Goal: Task Accomplishment & Management: Use online tool/utility

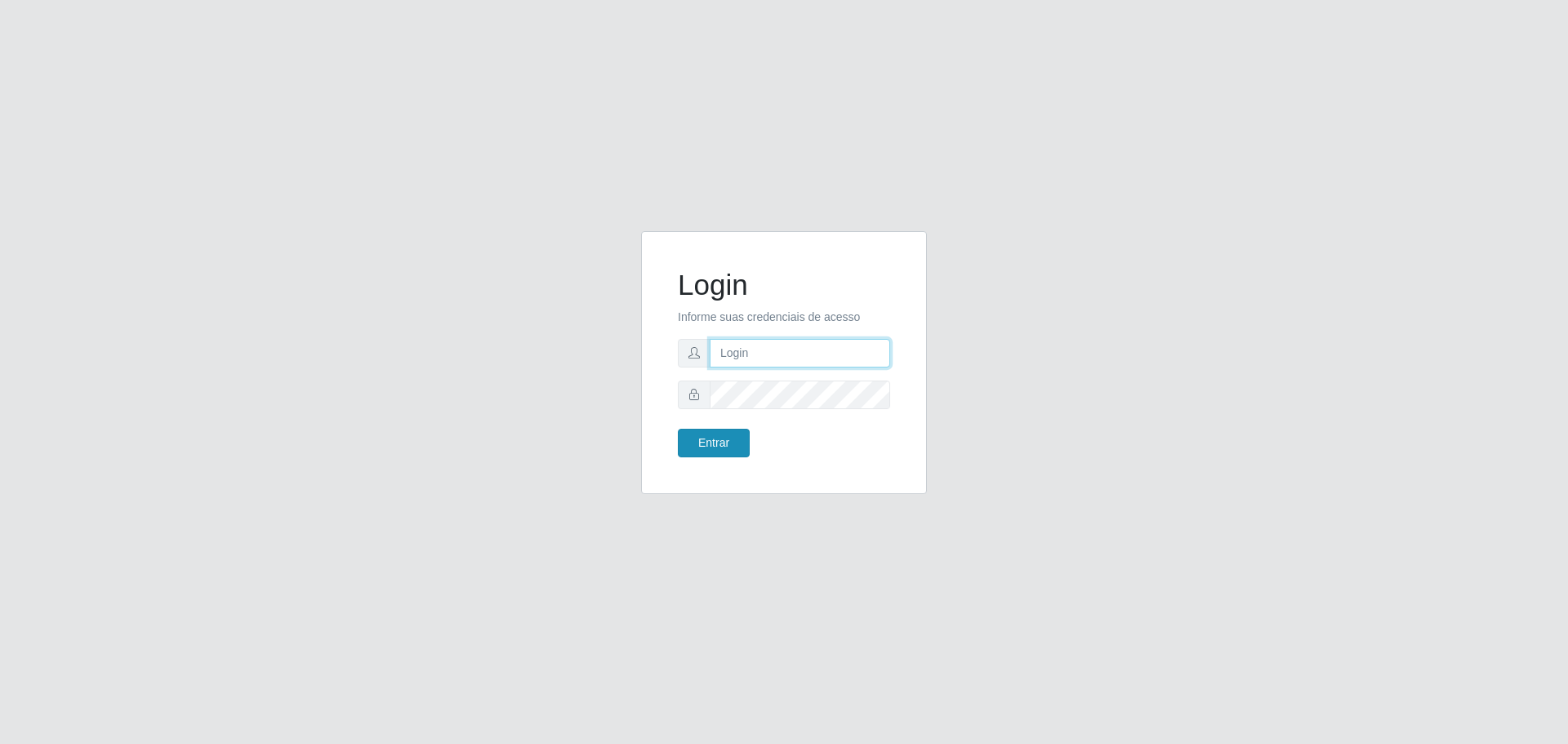
type input "[EMAIL_ADDRESS][DOMAIN_NAME]"
click at [727, 447] on button "Entrar" at bounding box center [714, 442] width 72 height 28
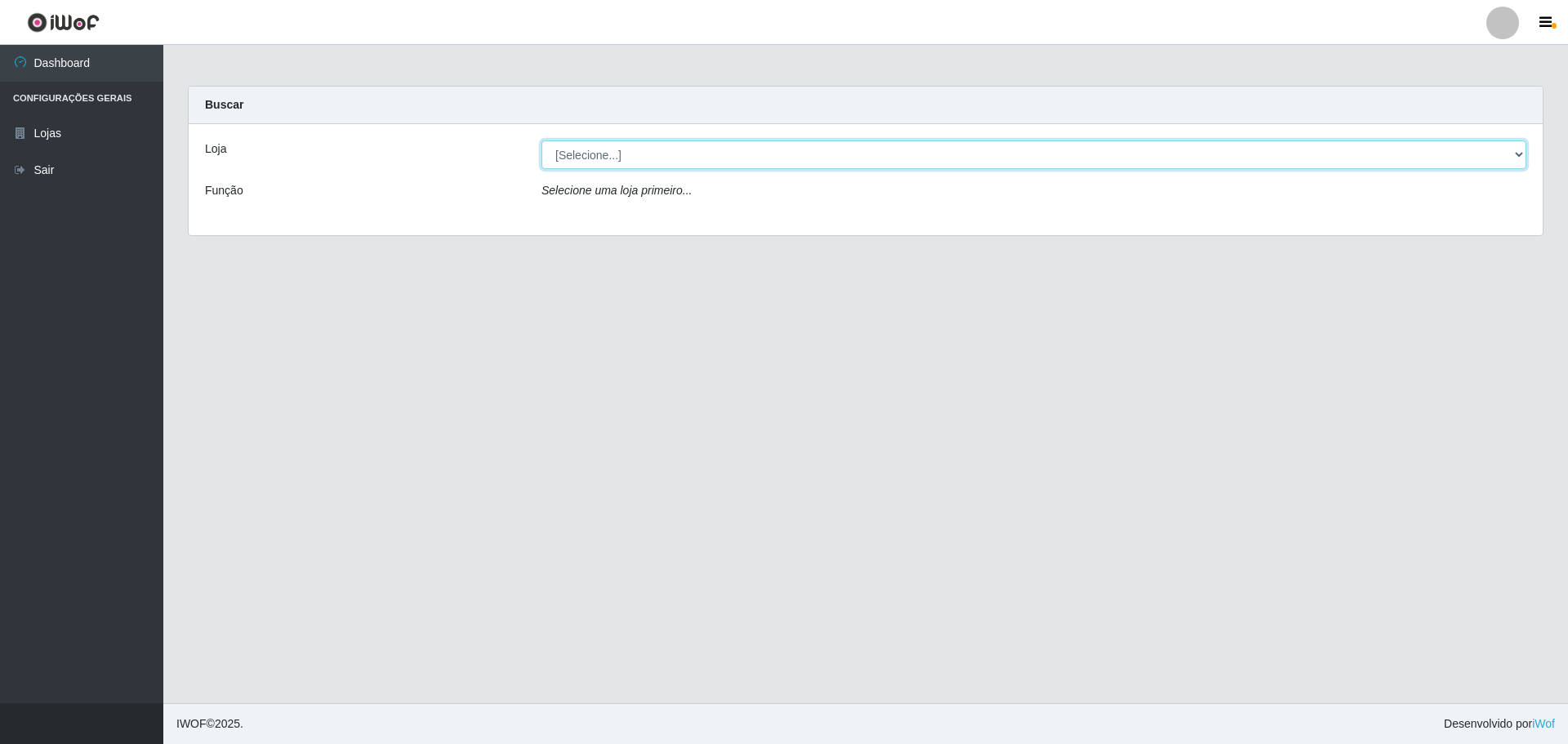
click at [638, 150] on select "[Selecione...] [GEOGRAPHIC_DATA] - [GEOGRAPHIC_DATA][DATE]" at bounding box center [1034, 154] width 985 height 28
select select "527"
click at [542, 140] on select "[Selecione...] [GEOGRAPHIC_DATA] - [GEOGRAPHIC_DATA][DATE]" at bounding box center [1034, 154] width 985 height 28
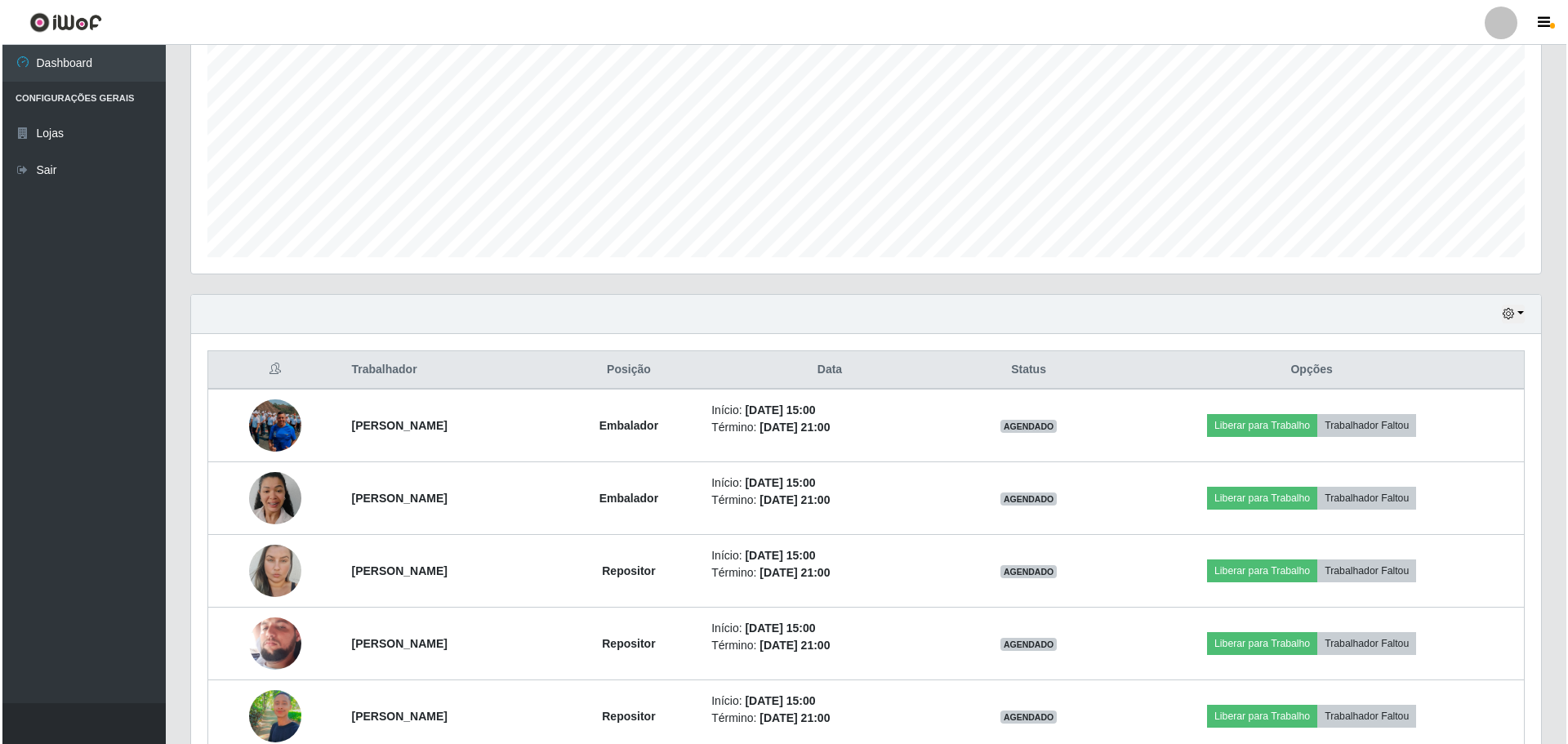
scroll to position [413, 0]
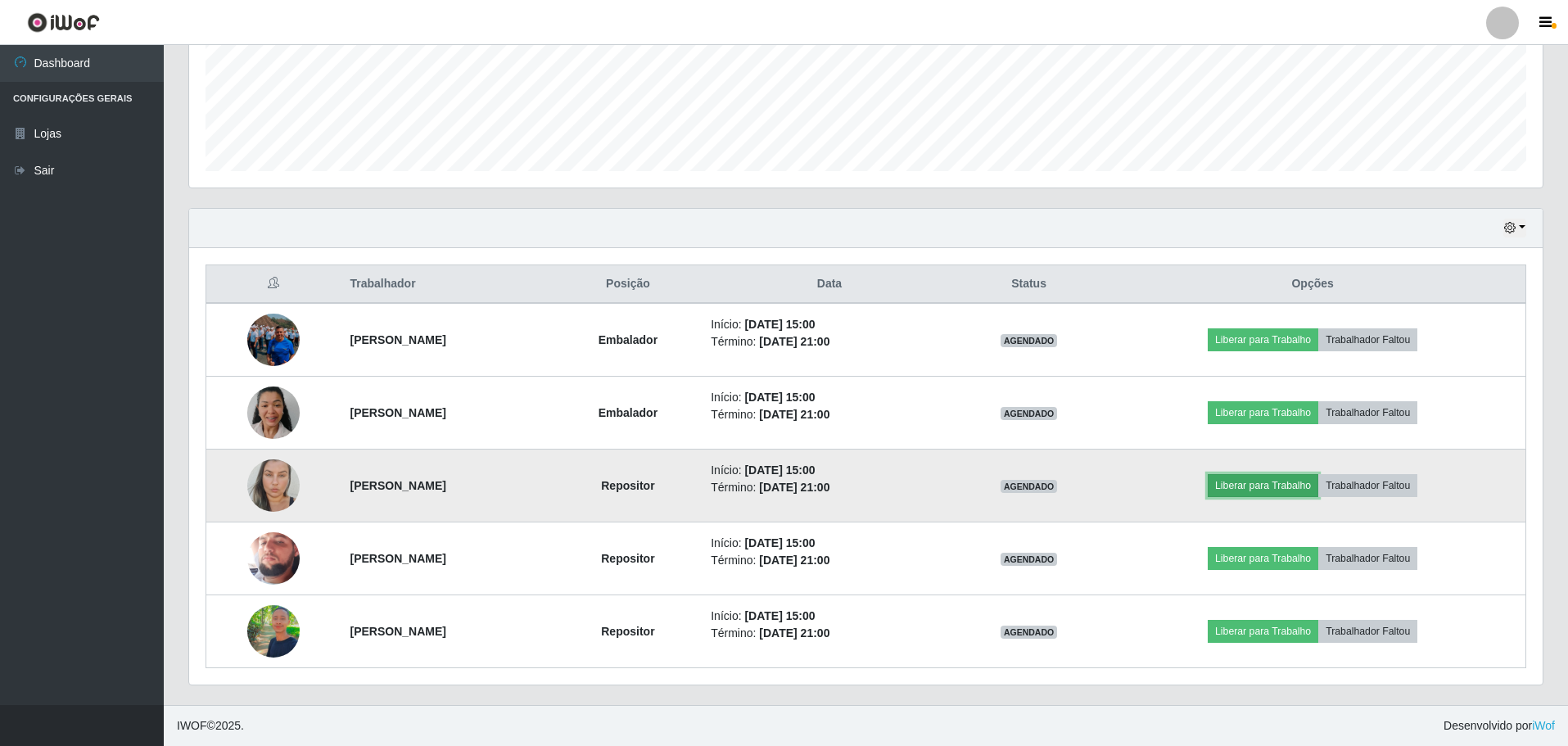
click at [1297, 485] on button "Liberar para Trabalho" at bounding box center [1263, 485] width 111 height 23
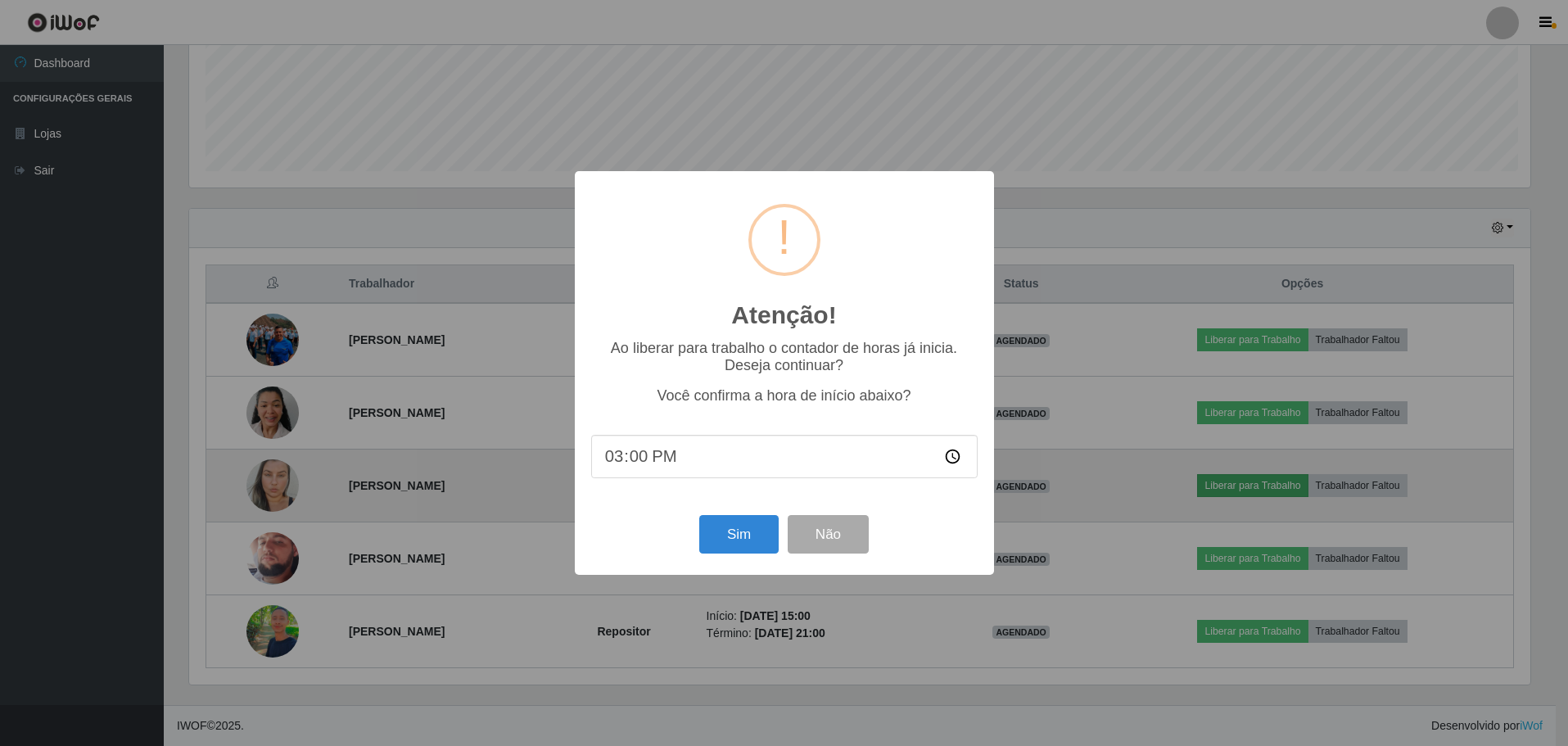
scroll to position [340, 1345]
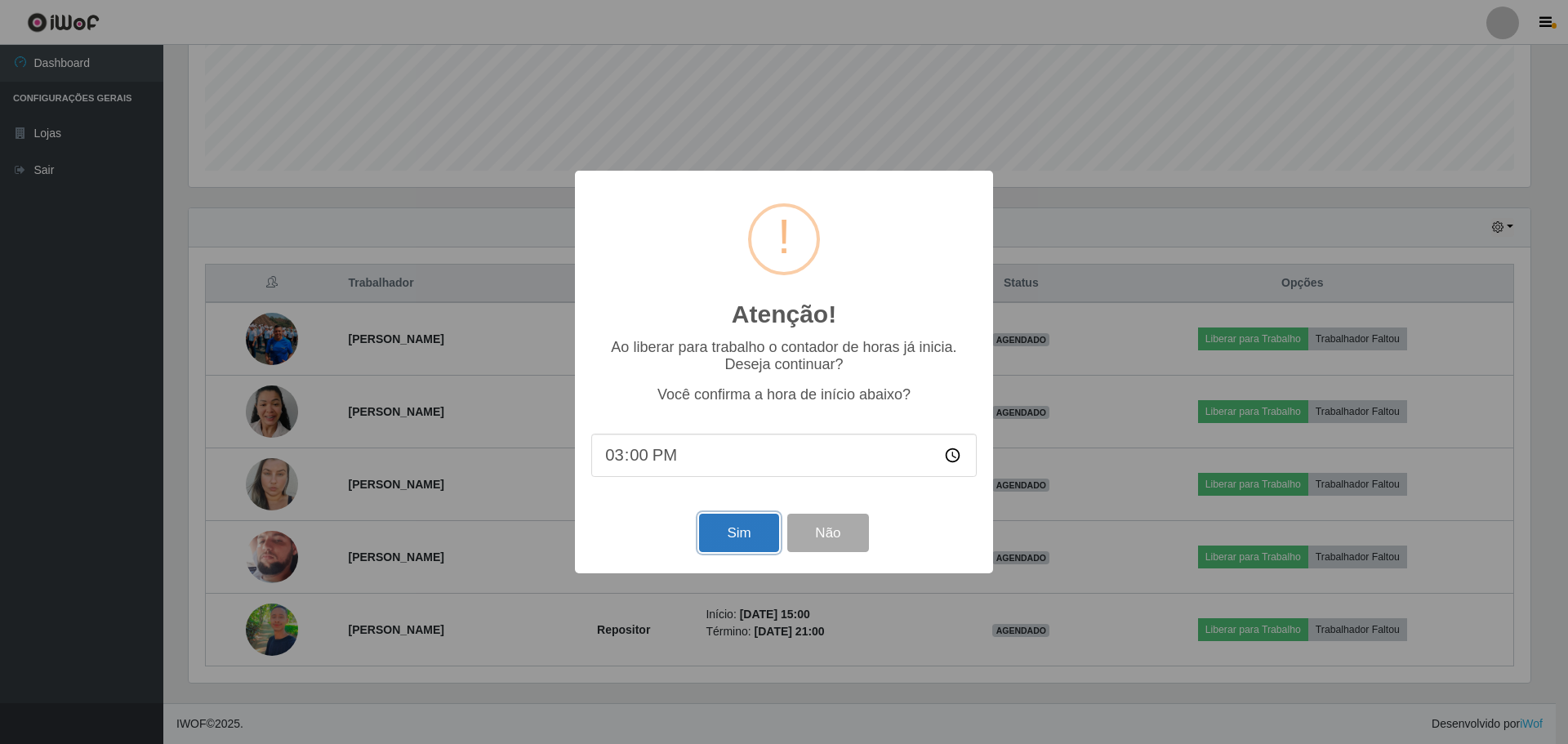
click at [758, 531] on button "Sim" at bounding box center [738, 533] width 79 height 38
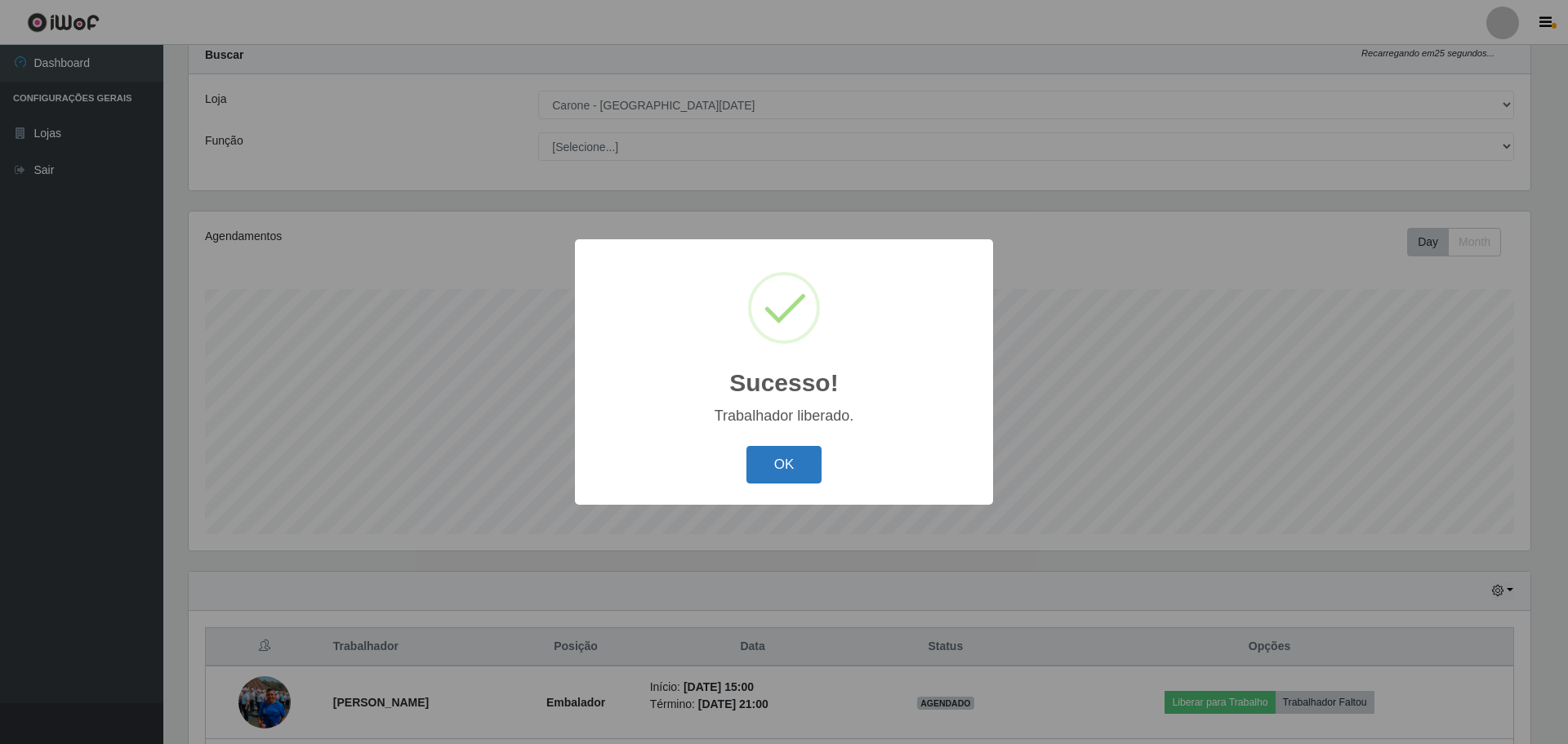
click at [797, 465] on button "OK" at bounding box center [784, 465] width 76 height 38
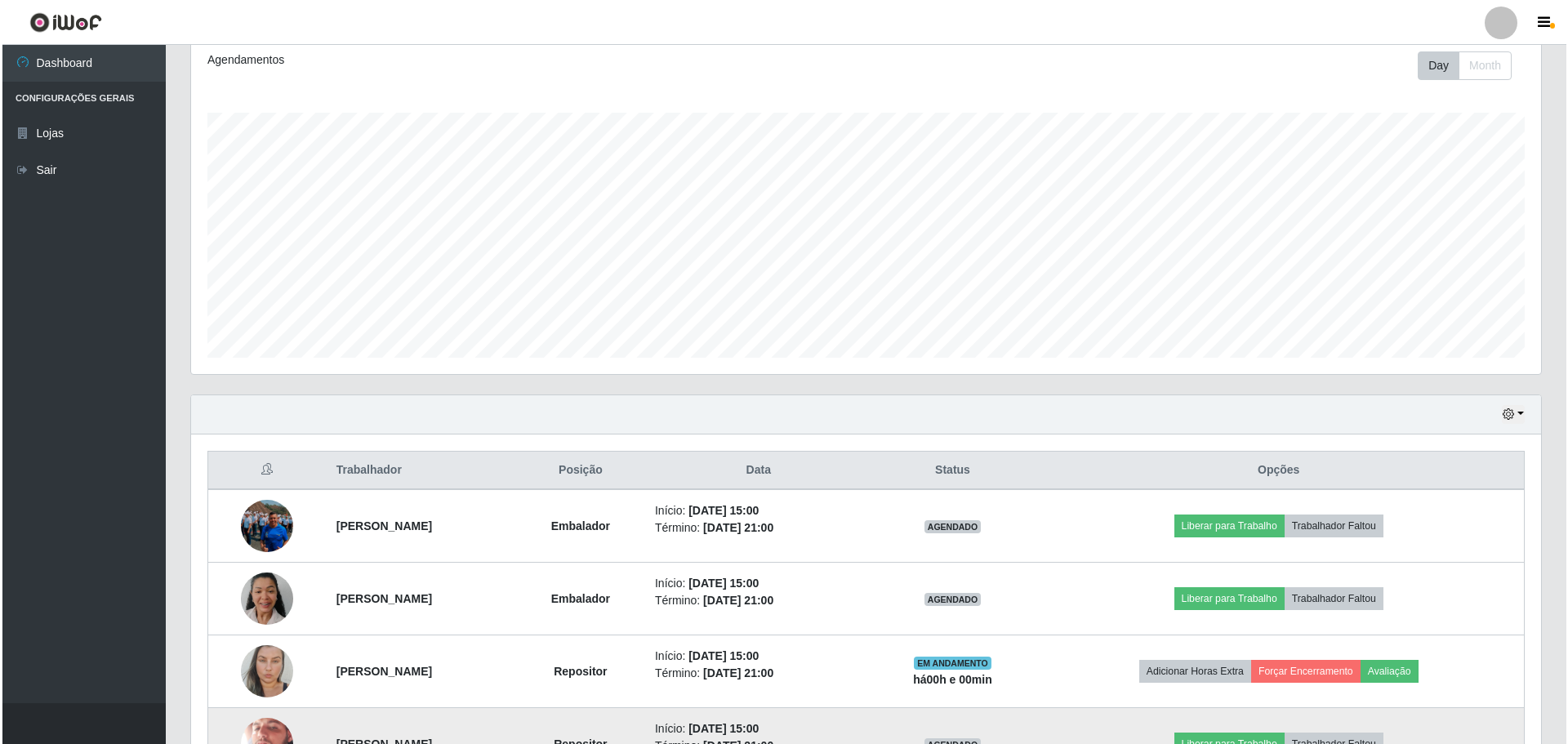
scroll to position [213, 0]
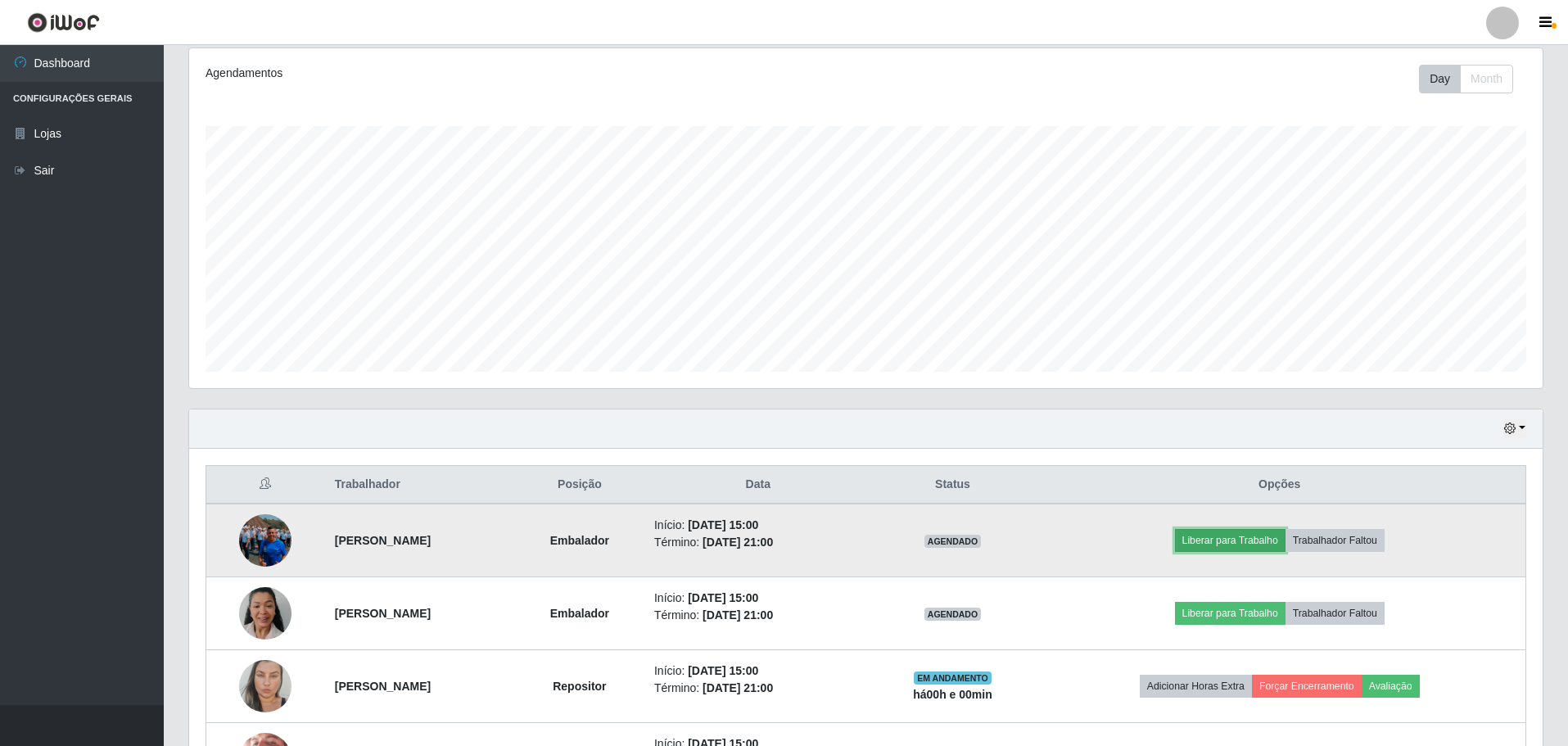
click at [1249, 535] on button "Liberar para Trabalho" at bounding box center [1230, 540] width 111 height 23
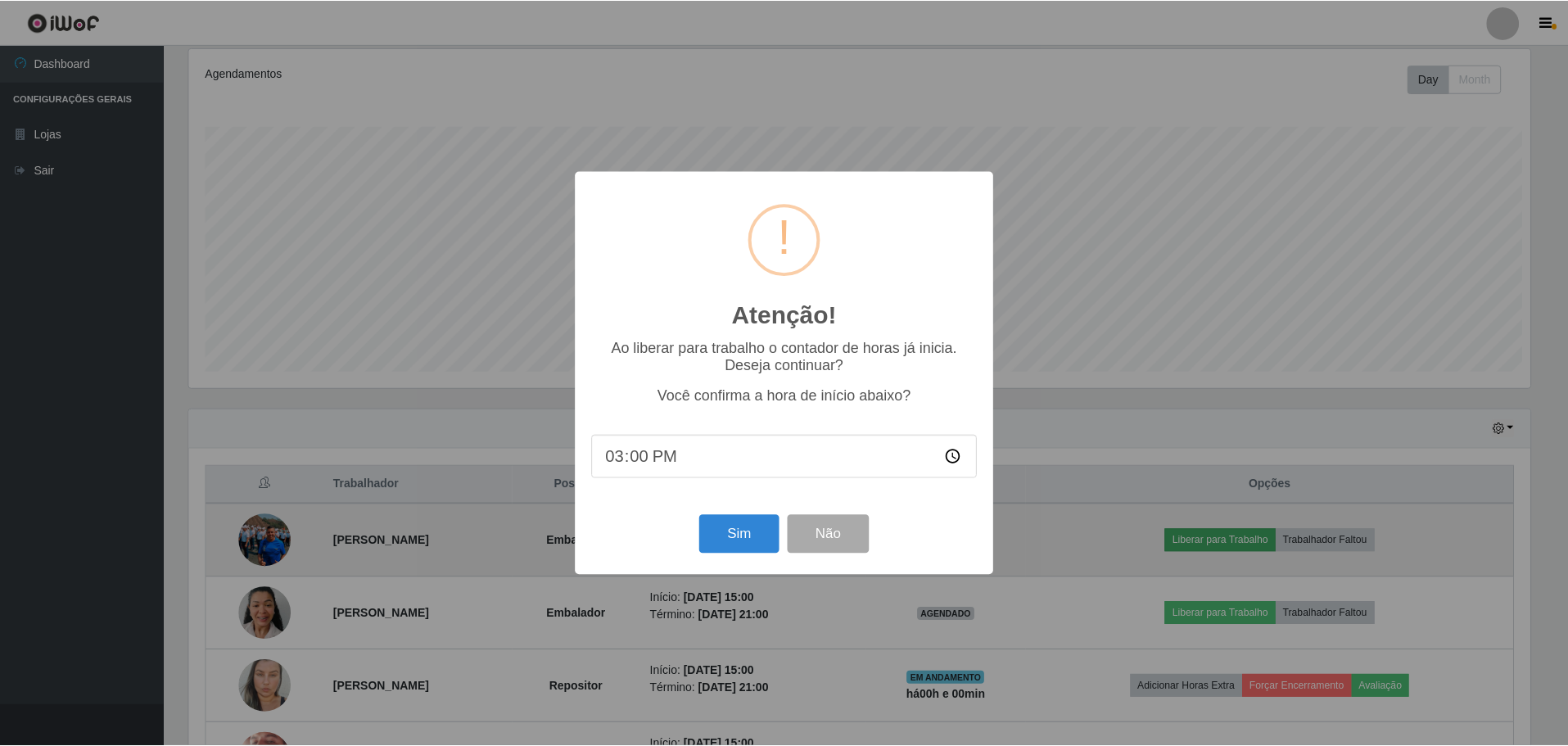
scroll to position [340, 1345]
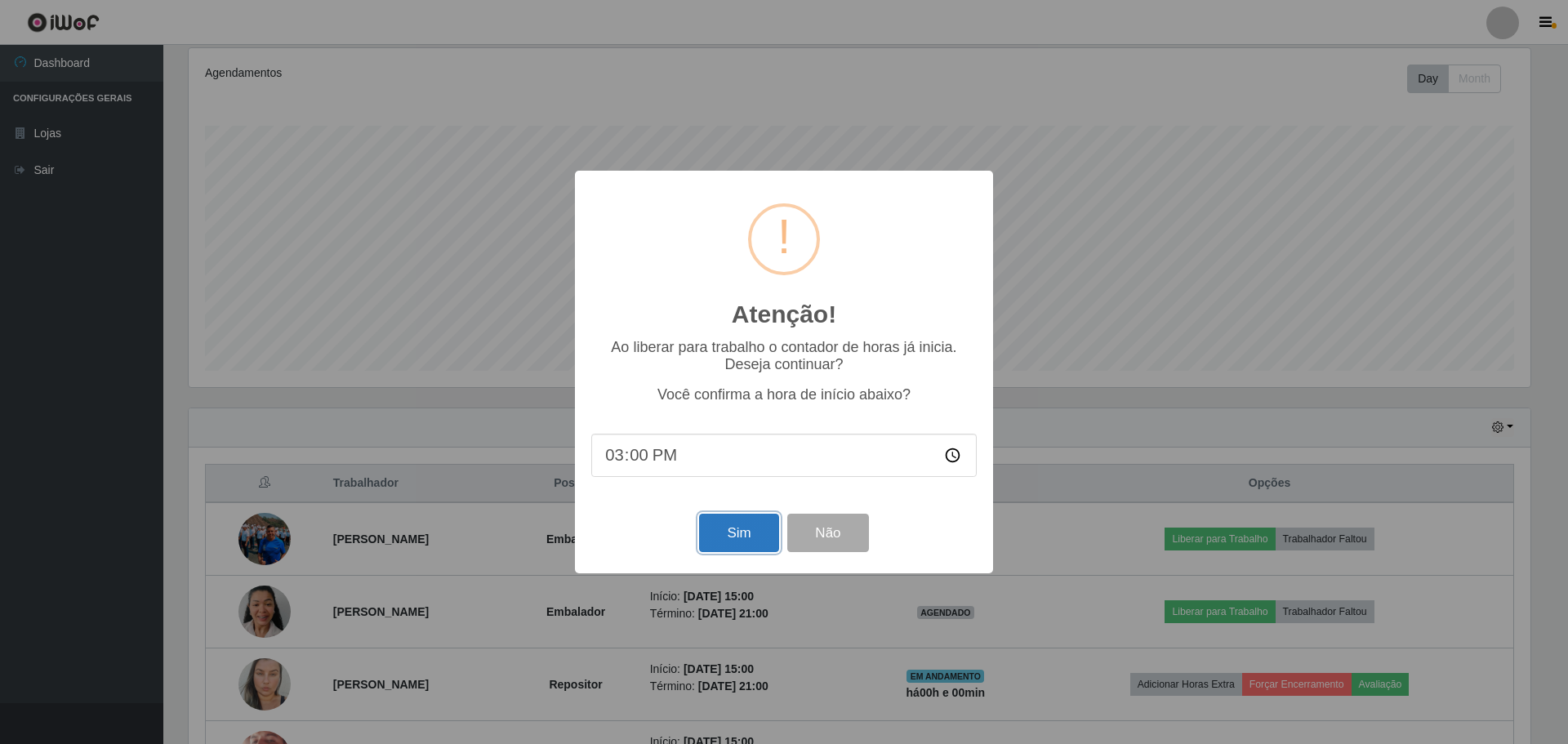
click at [761, 542] on button "Sim" at bounding box center [738, 533] width 79 height 38
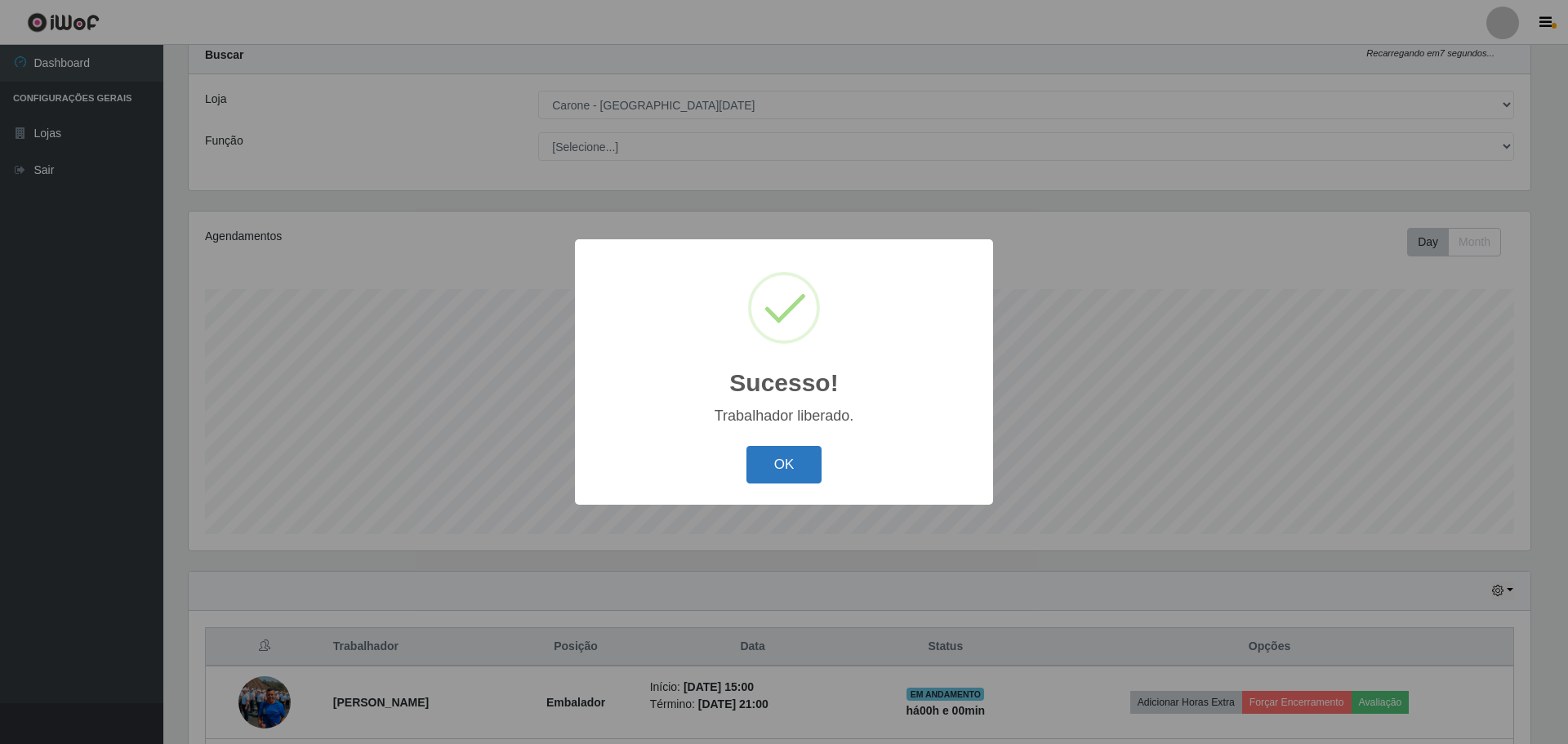
click at [812, 448] on button "OK" at bounding box center [784, 465] width 76 height 38
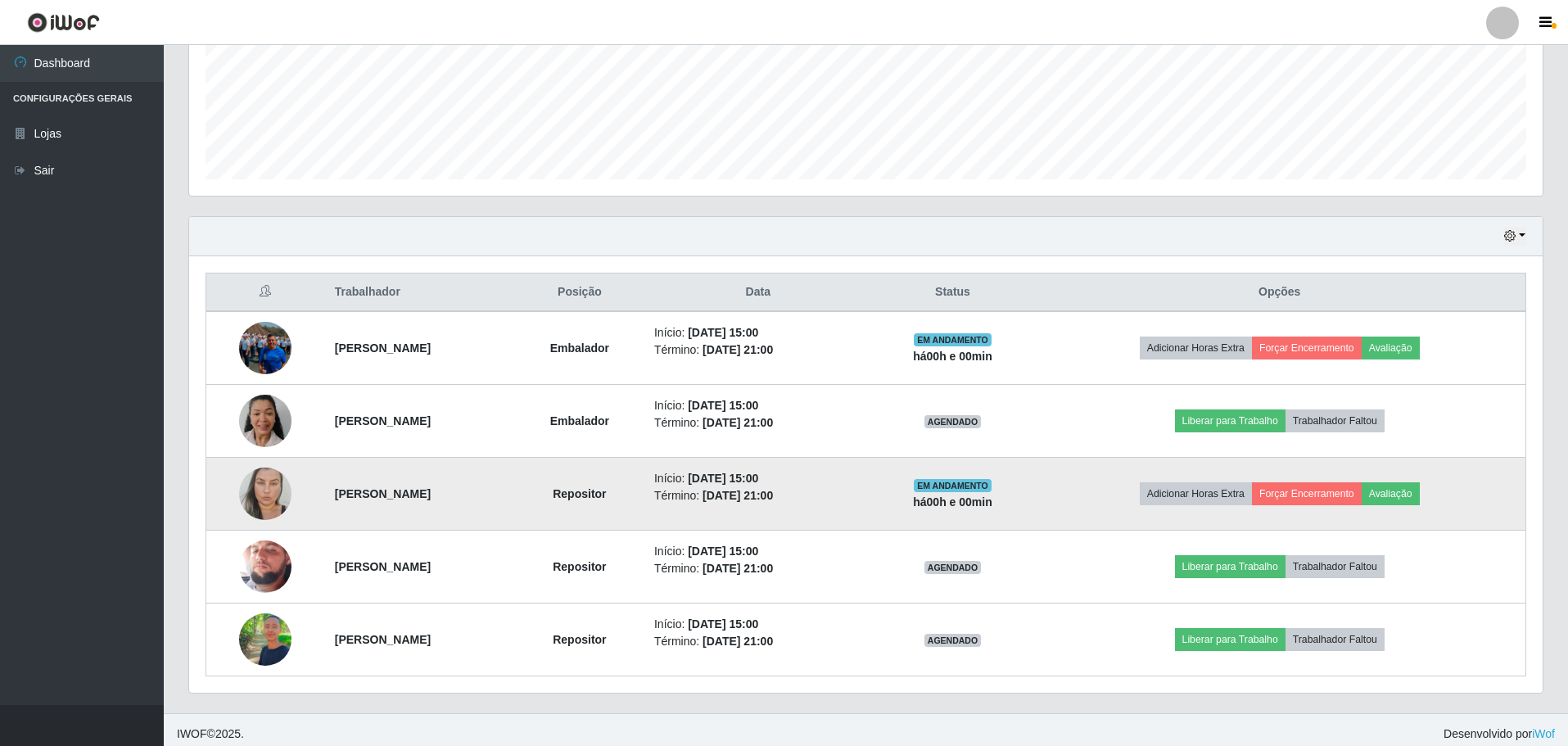
scroll to position [414, 0]
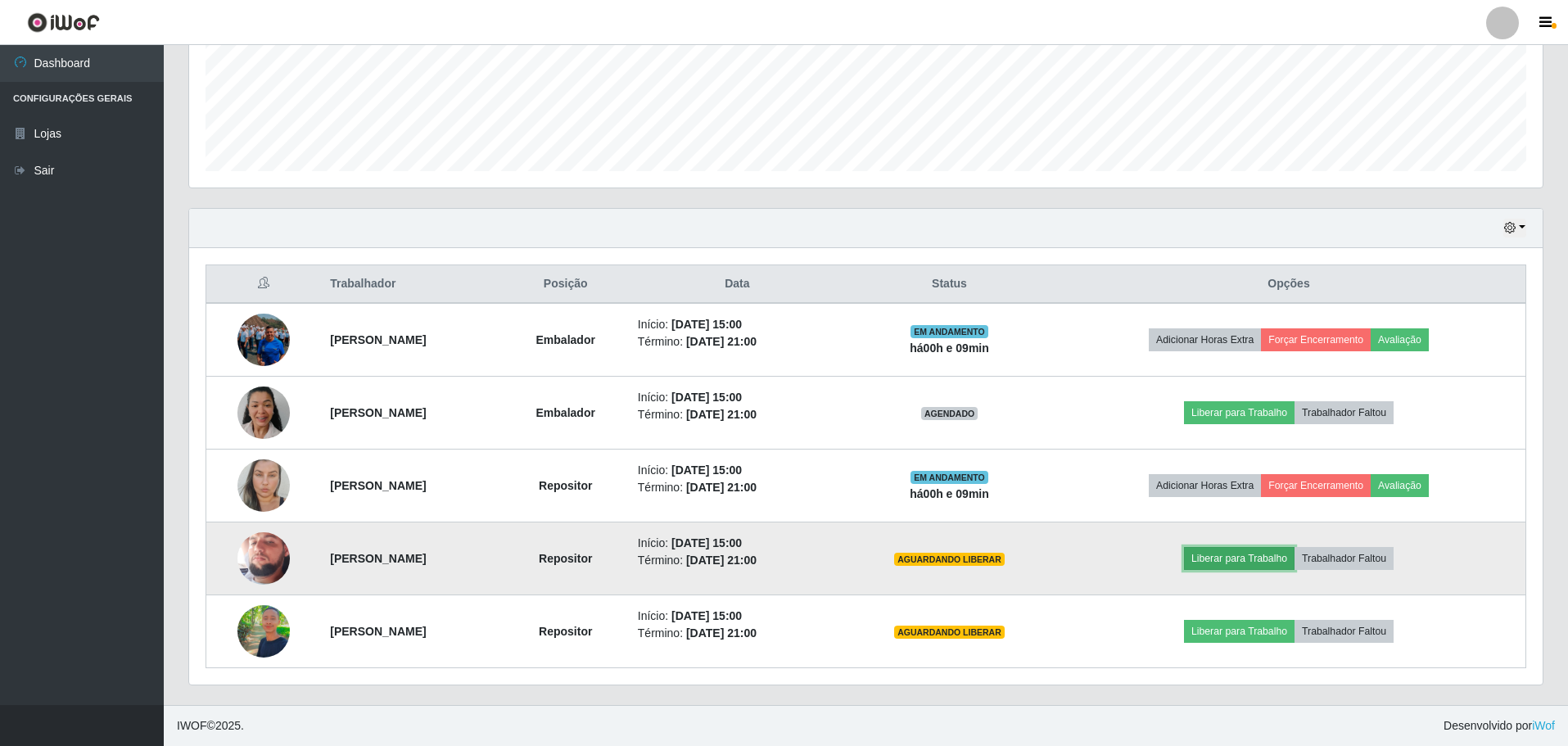
click at [1277, 560] on button "Liberar para Trabalho" at bounding box center [1239, 559] width 111 height 23
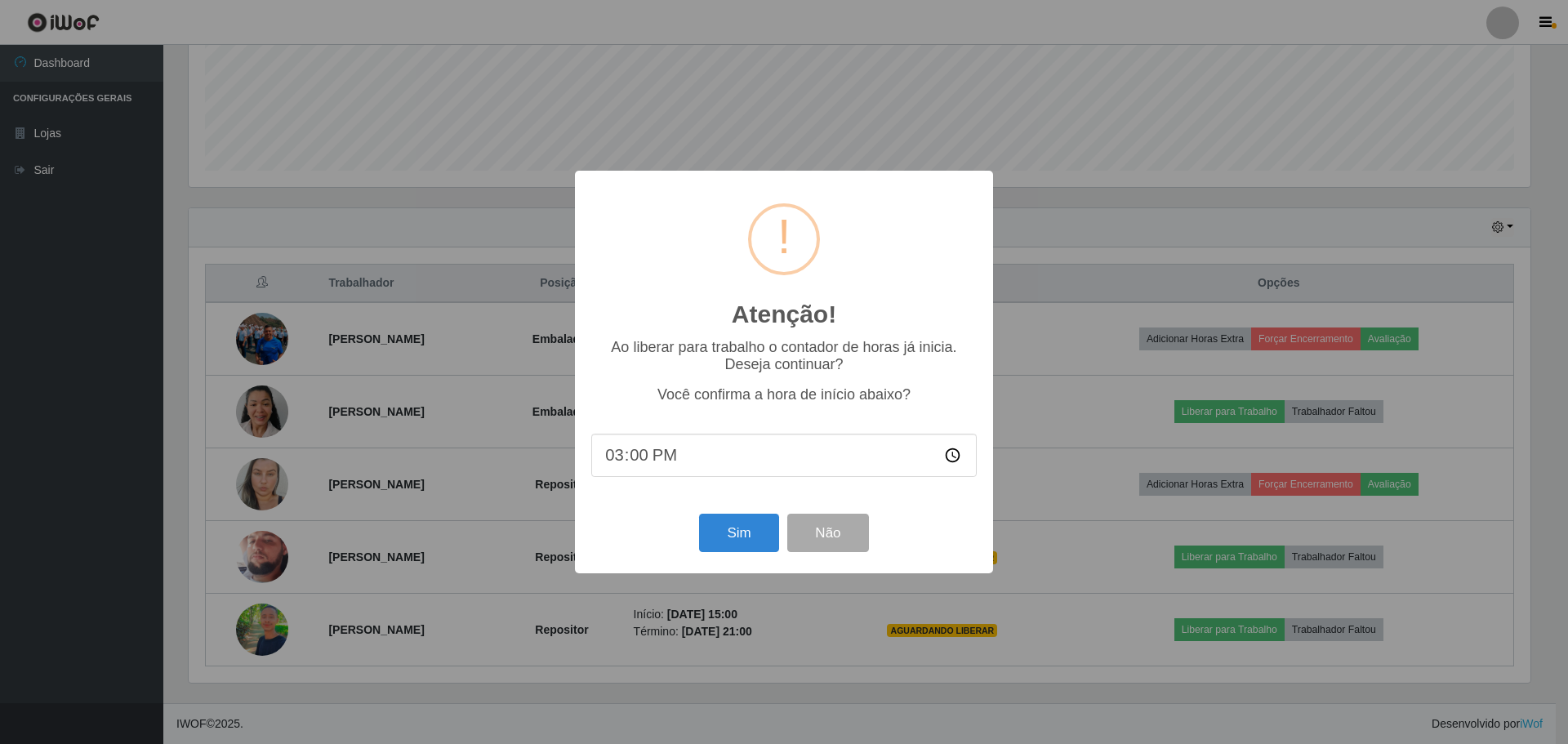
click at [638, 451] on input "15:00" at bounding box center [784, 455] width 386 height 43
type input "15:10"
click at [727, 534] on button "Sim" at bounding box center [738, 533] width 79 height 38
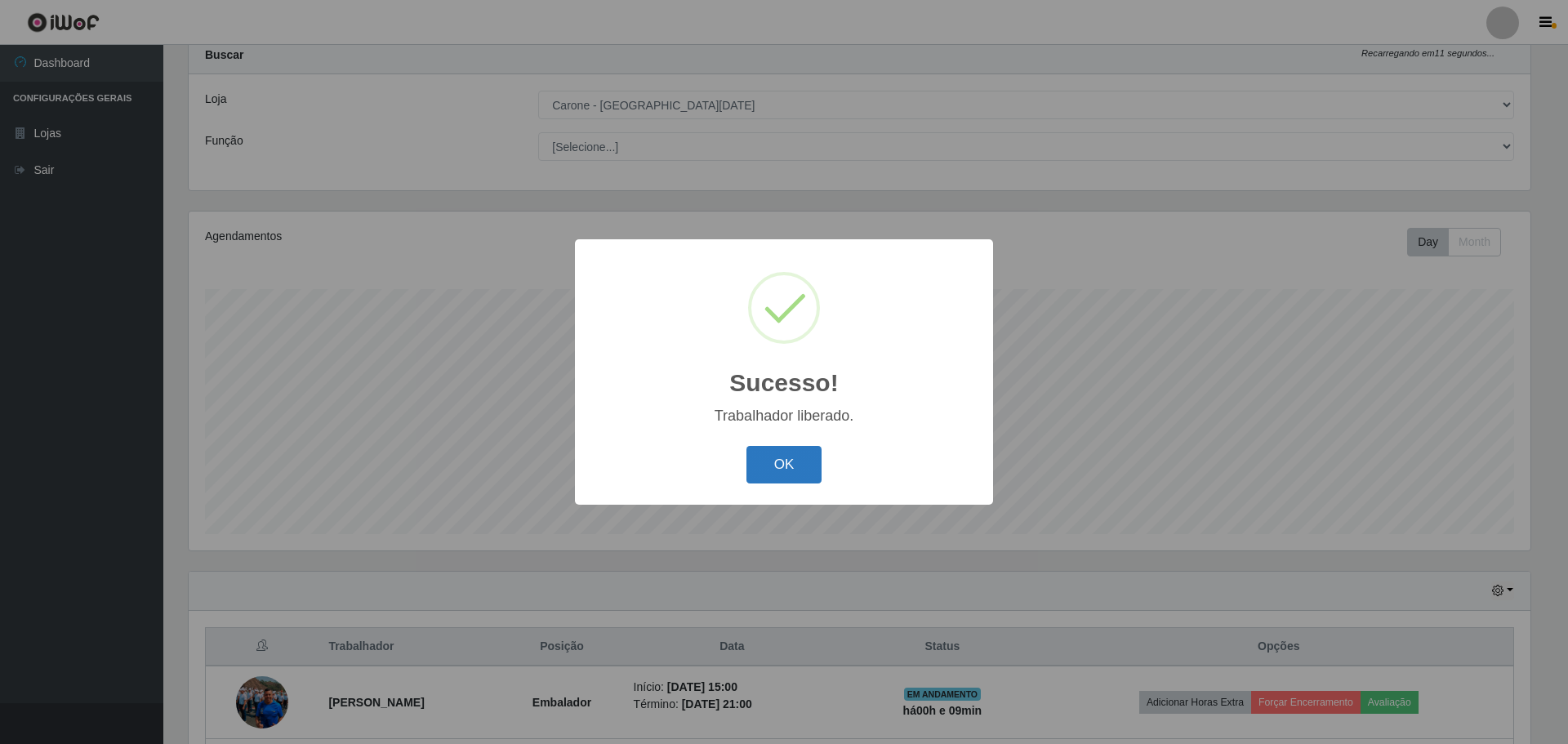
click at [782, 470] on button "OK" at bounding box center [784, 465] width 76 height 38
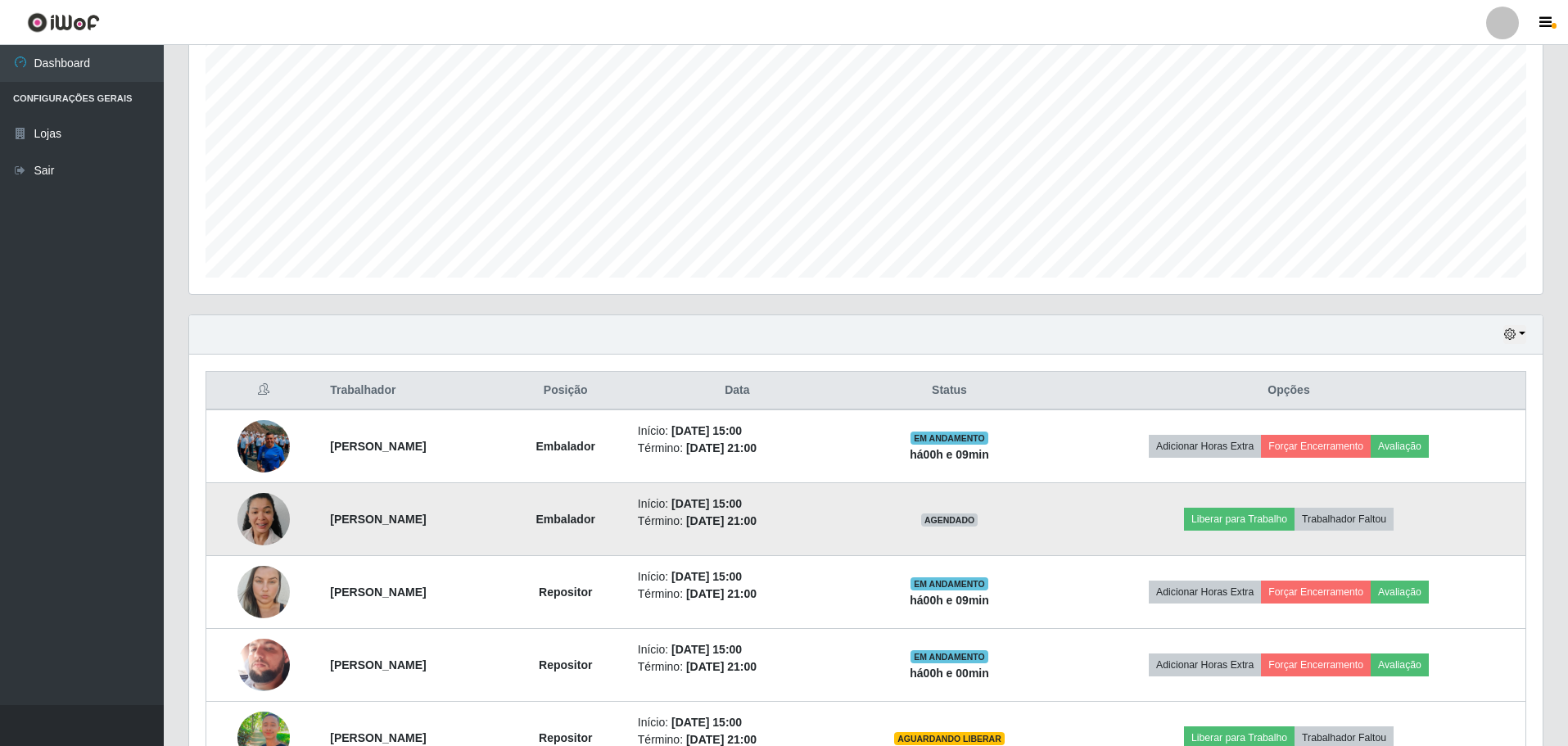
scroll to position [414, 0]
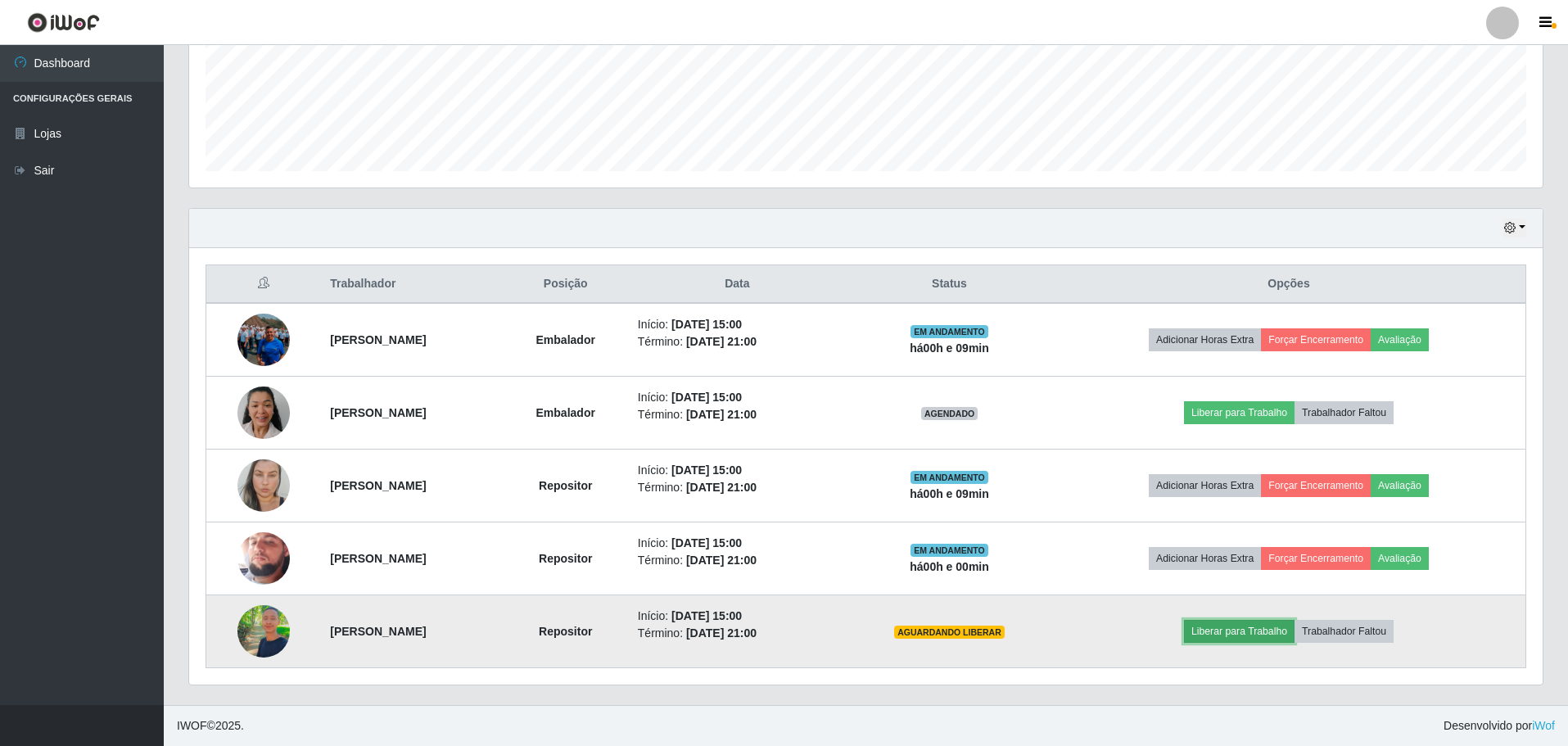
click at [1255, 630] on button "Liberar para Trabalho" at bounding box center [1239, 631] width 111 height 23
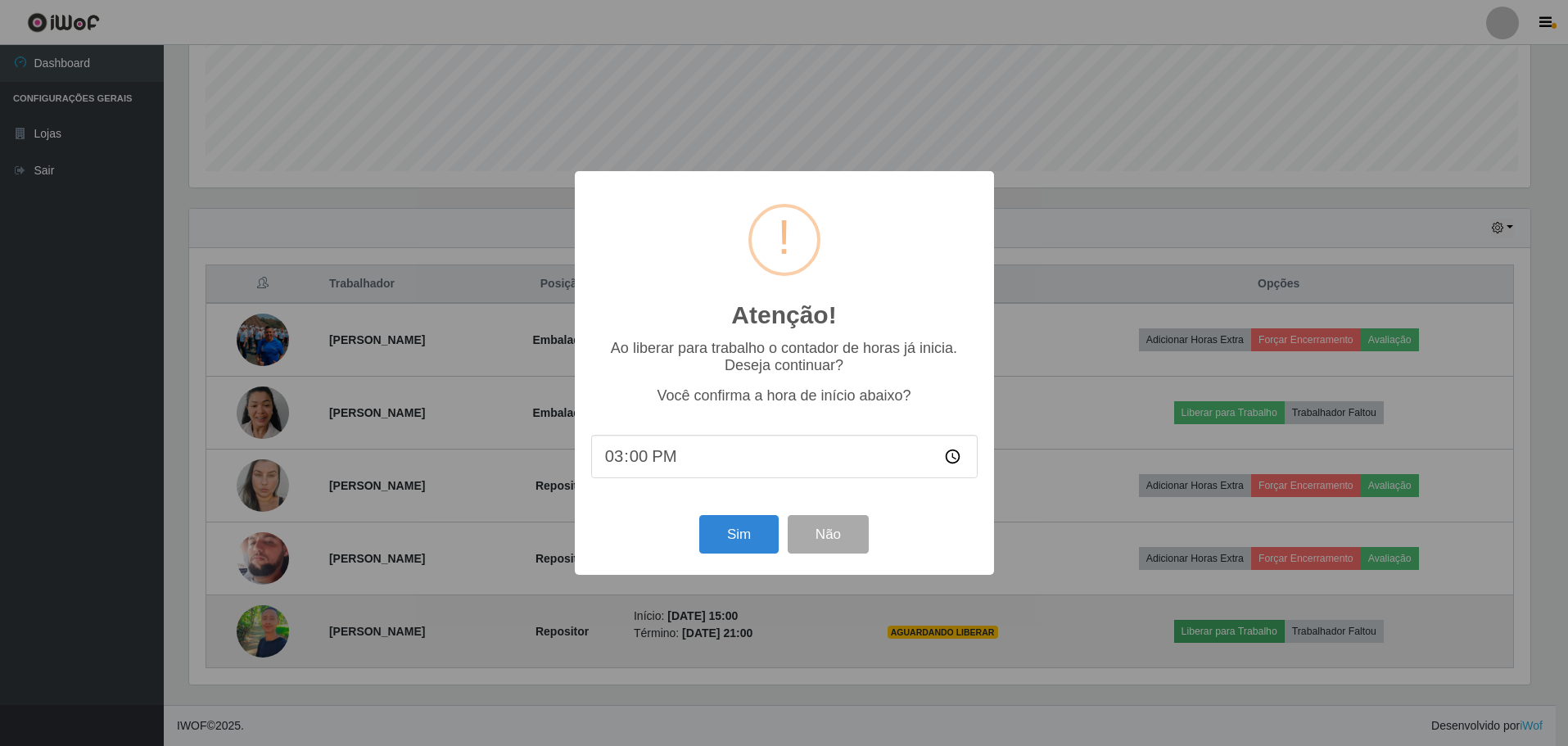
scroll to position [340, 1345]
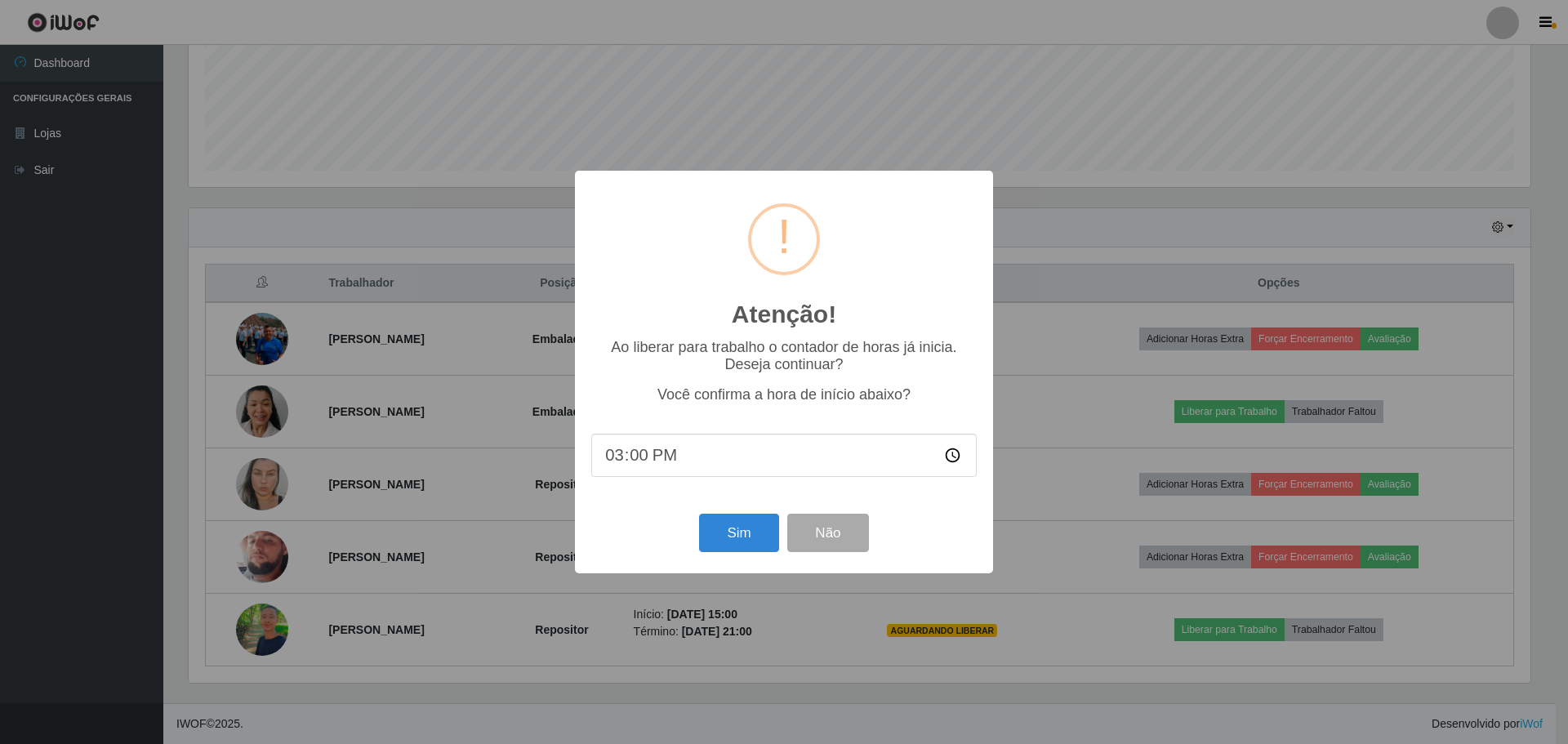
click at [646, 457] on input "15:00" at bounding box center [784, 455] width 386 height 43
type input "15:10"
click at [747, 532] on button "Sim" at bounding box center [738, 533] width 79 height 38
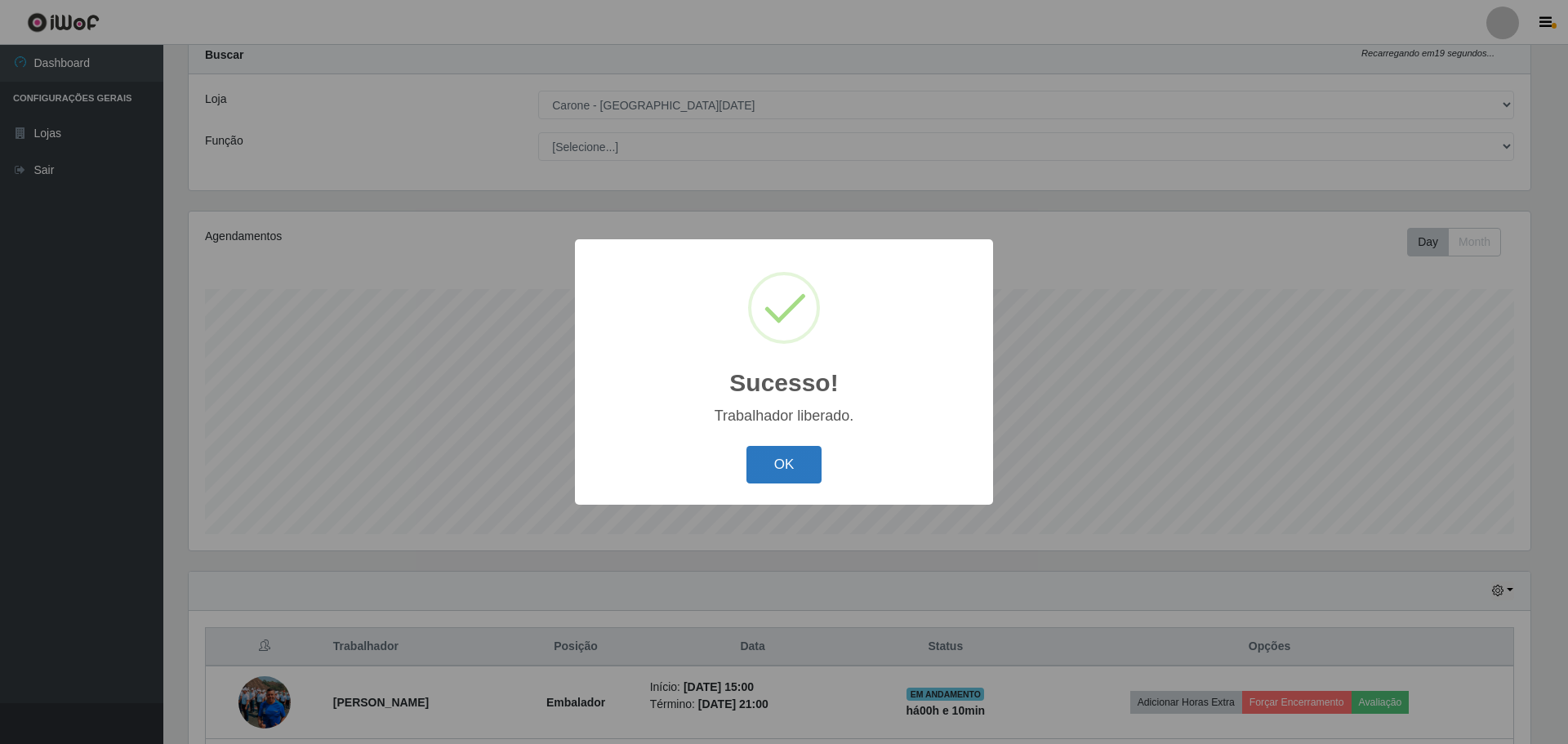
click at [783, 464] on button "OK" at bounding box center [784, 465] width 76 height 38
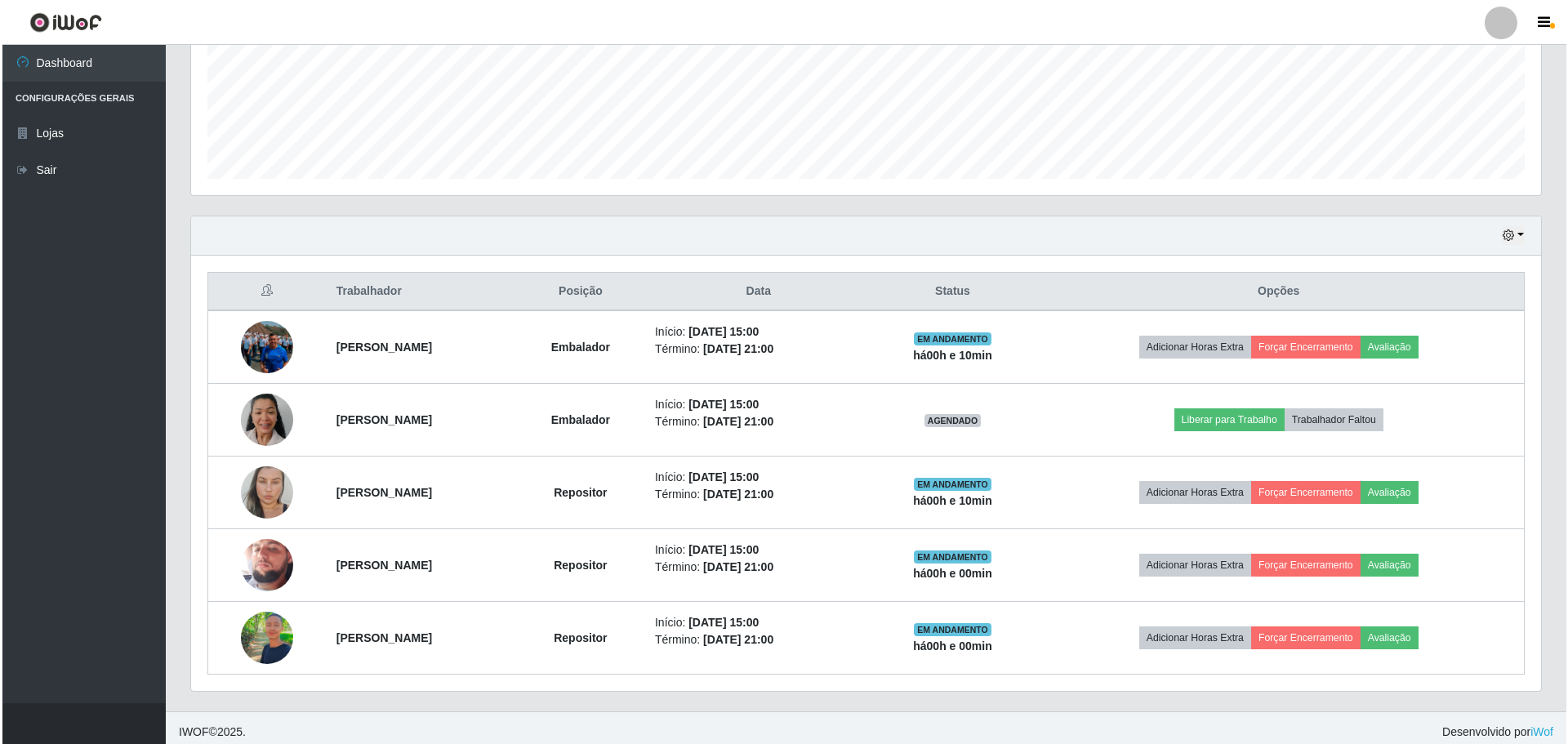
scroll to position [413, 0]
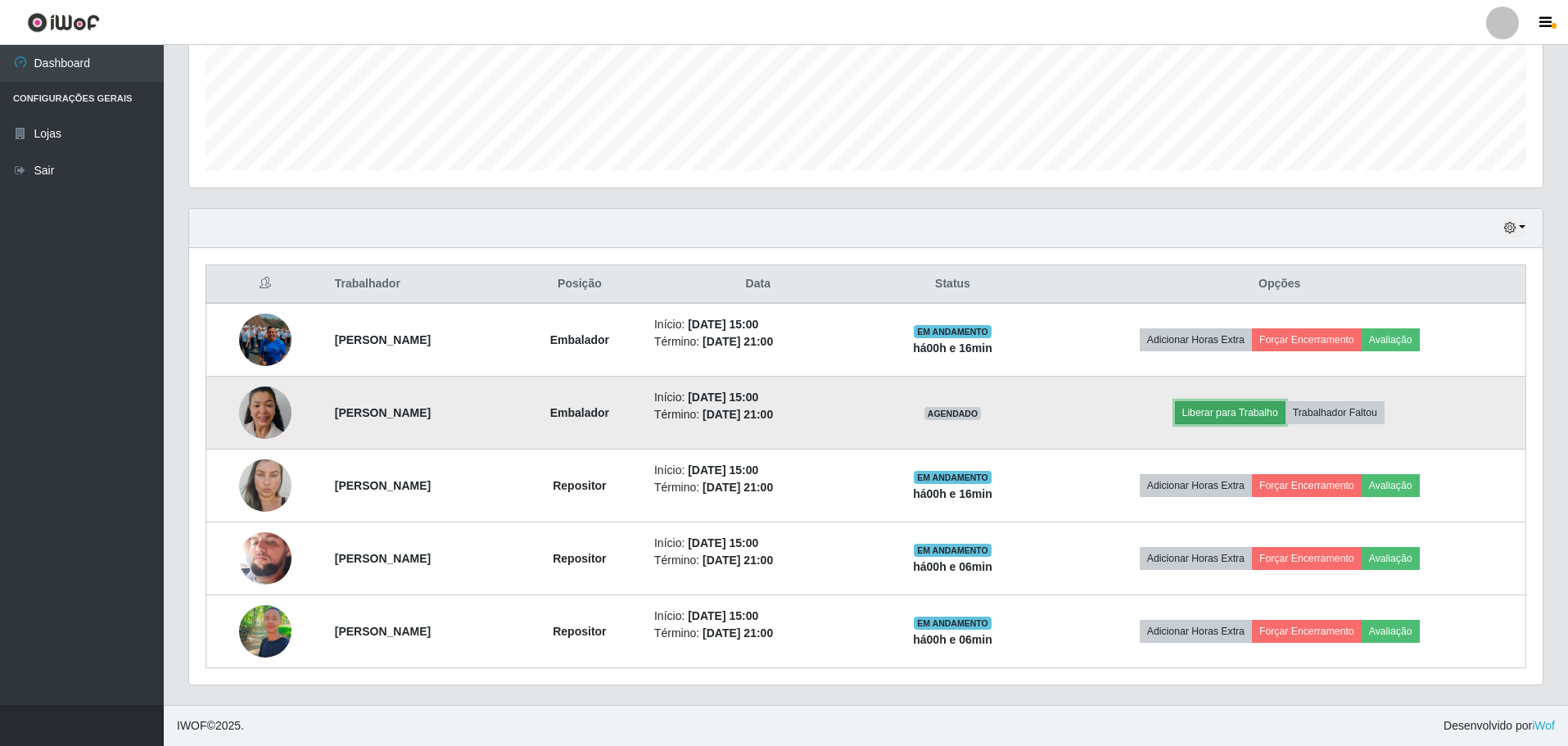
click at [1255, 414] on button "Liberar para Trabalho" at bounding box center [1230, 412] width 111 height 23
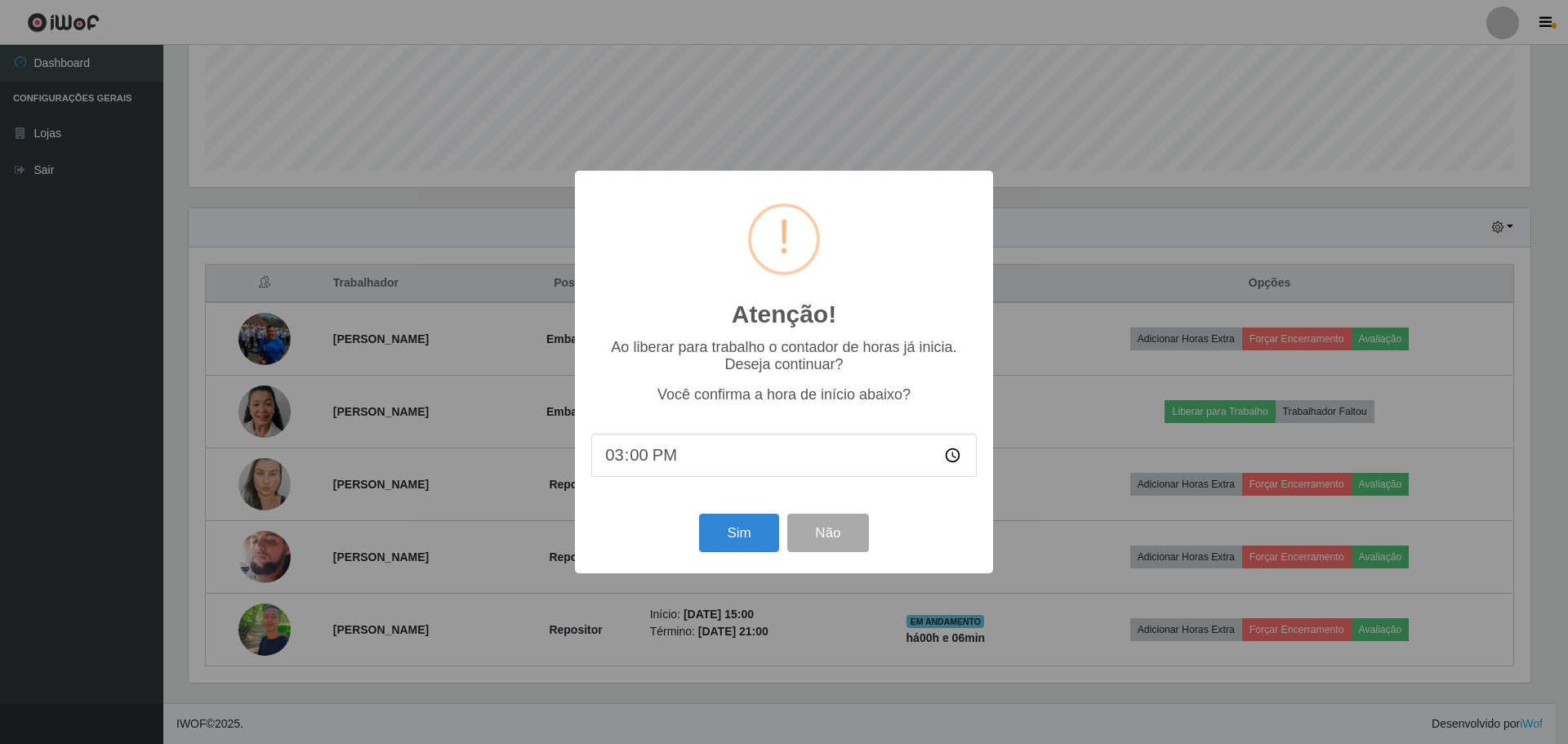
click at [672, 466] on input "15:00" at bounding box center [784, 455] width 386 height 43
click at [652, 460] on input "15:00" at bounding box center [784, 455] width 386 height 43
click at [634, 458] on input "15:00" at bounding box center [784, 455] width 386 height 43
type input "15:15"
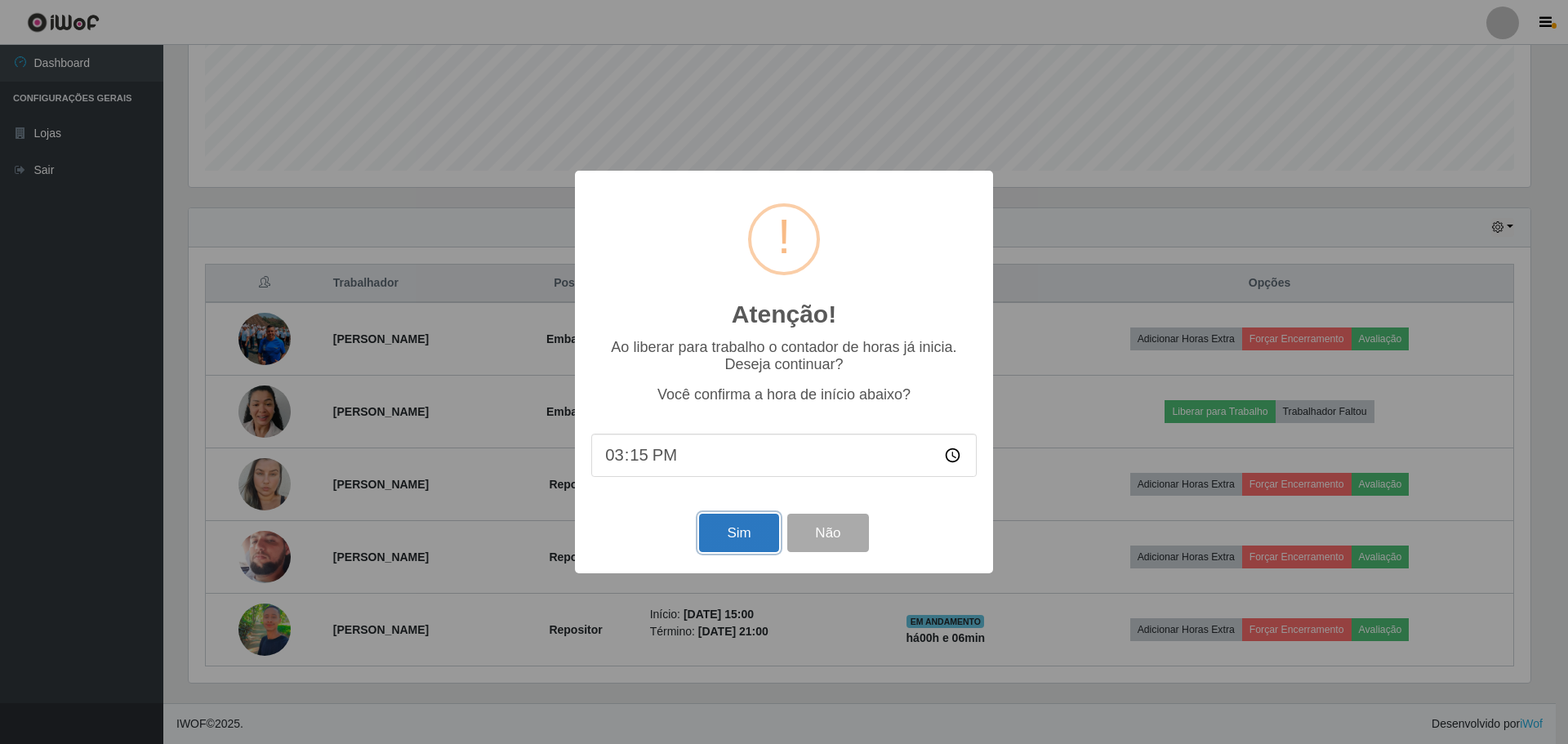
click at [735, 533] on button "Sim" at bounding box center [738, 533] width 79 height 38
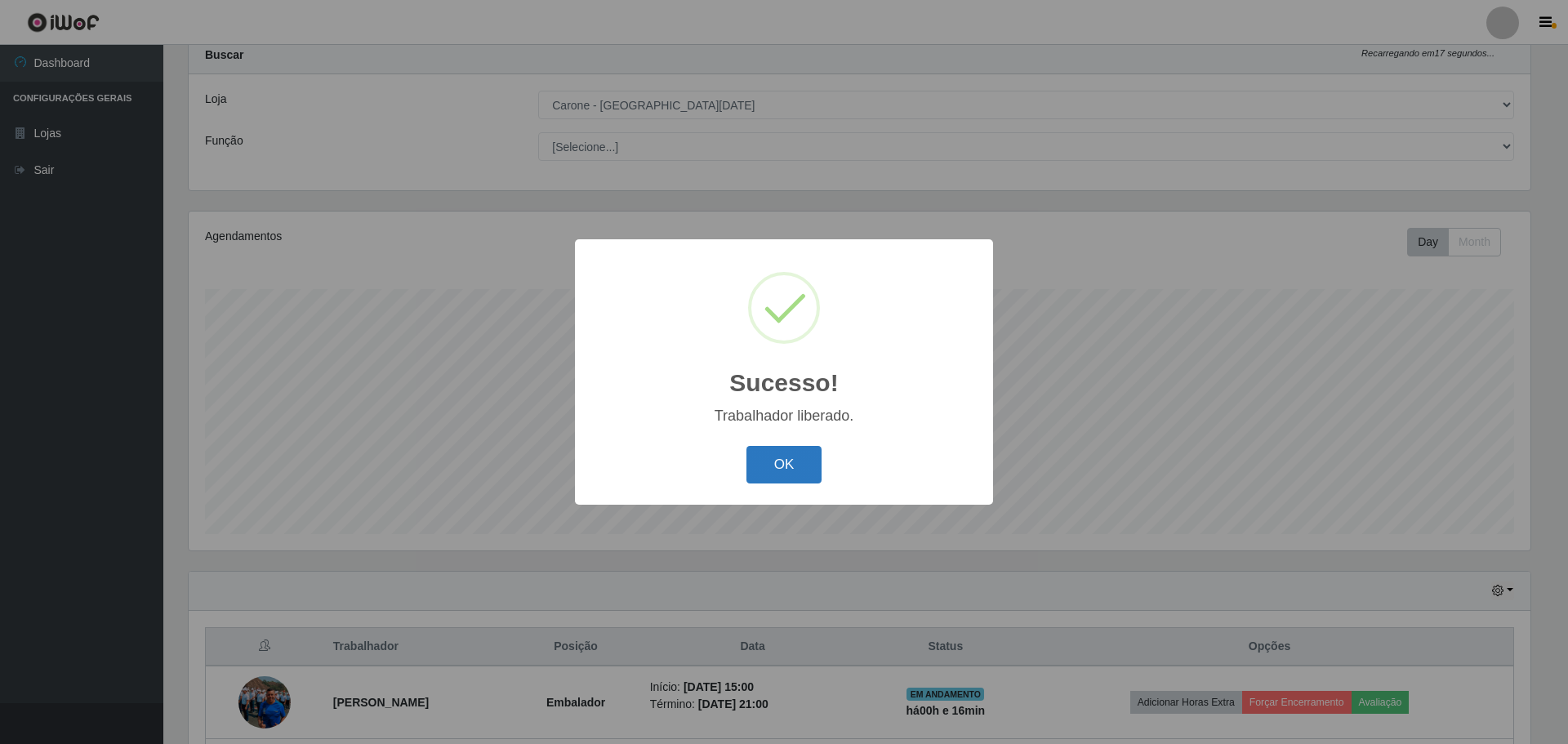
click at [774, 468] on button "OK" at bounding box center [784, 465] width 76 height 38
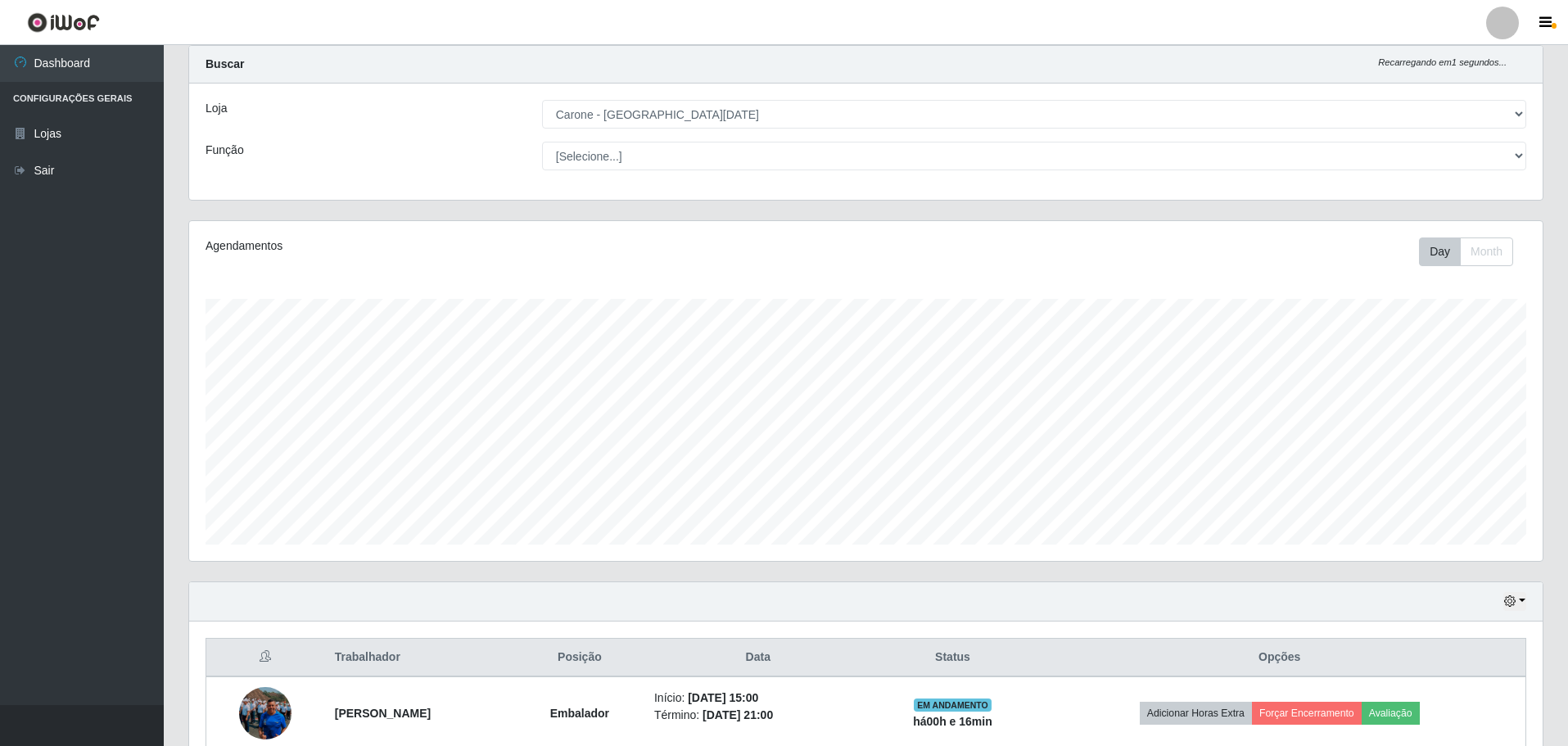
scroll to position [0, 0]
